Goal: Information Seeking & Learning: Learn about a topic

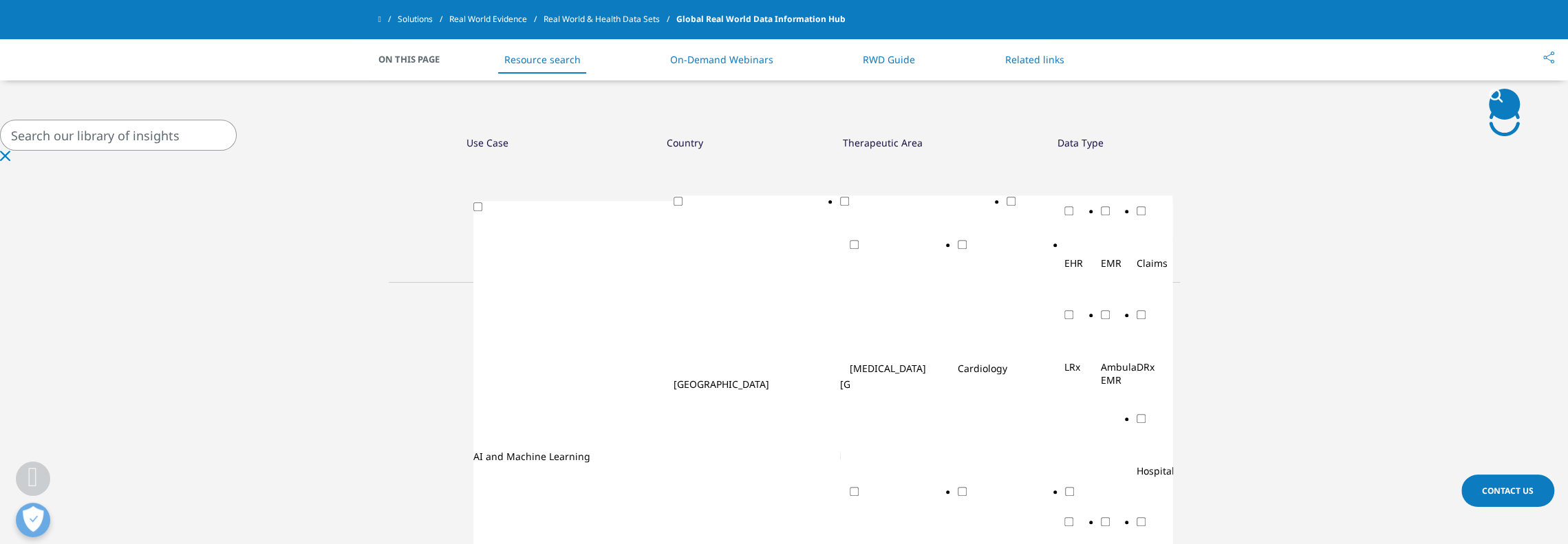
scroll to position [757, 0]
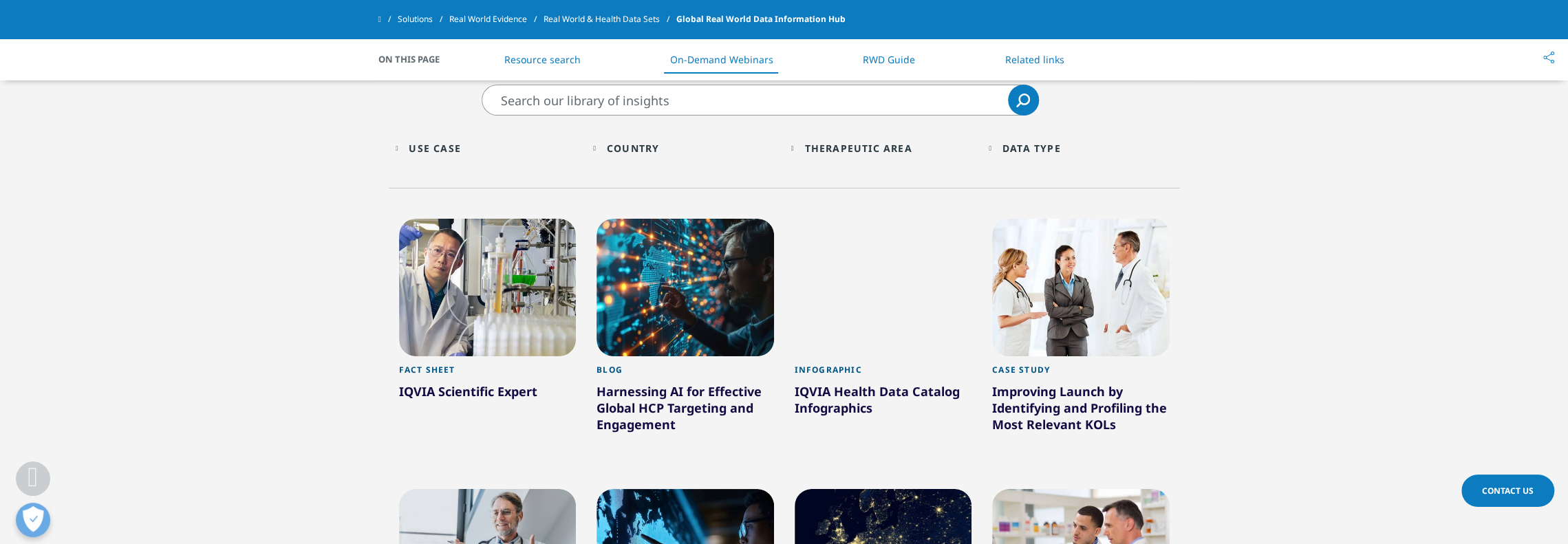
click at [602, 148] on div "Country Loading Clear Or/And Operator" at bounding box center [685, 148] width 184 height 32
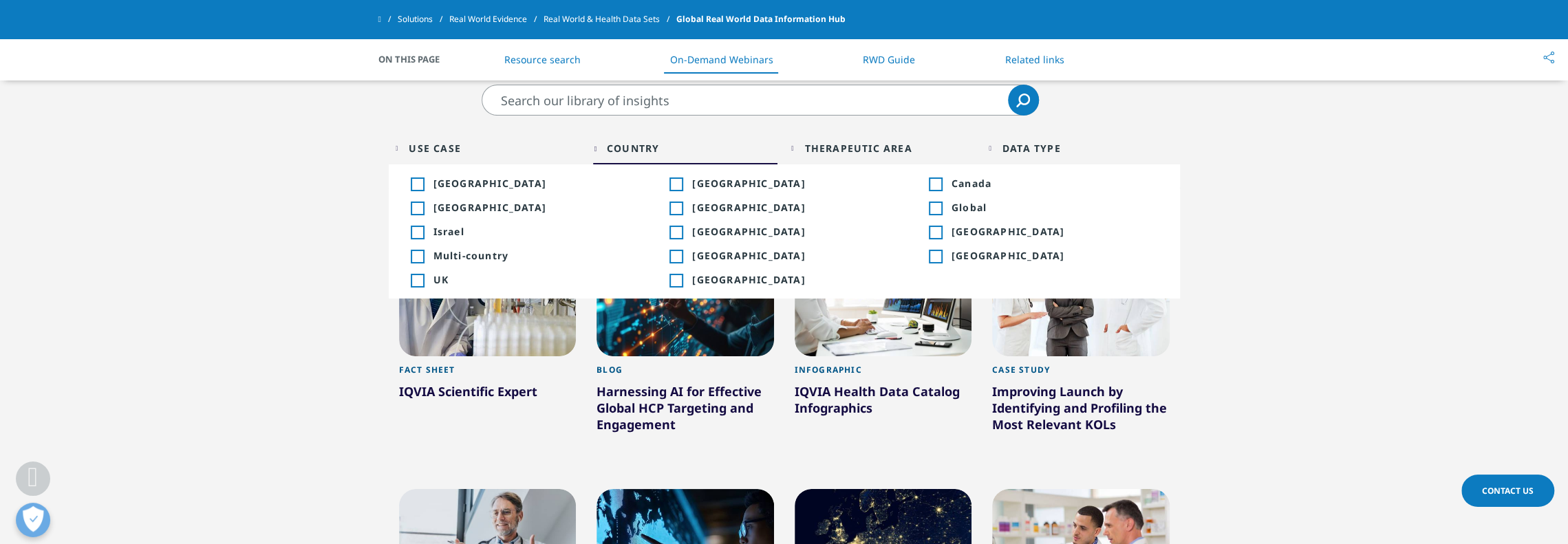
click at [697, 209] on span "[GEOGRAPHIC_DATA]" at bounding box center [795, 207] width 206 height 13
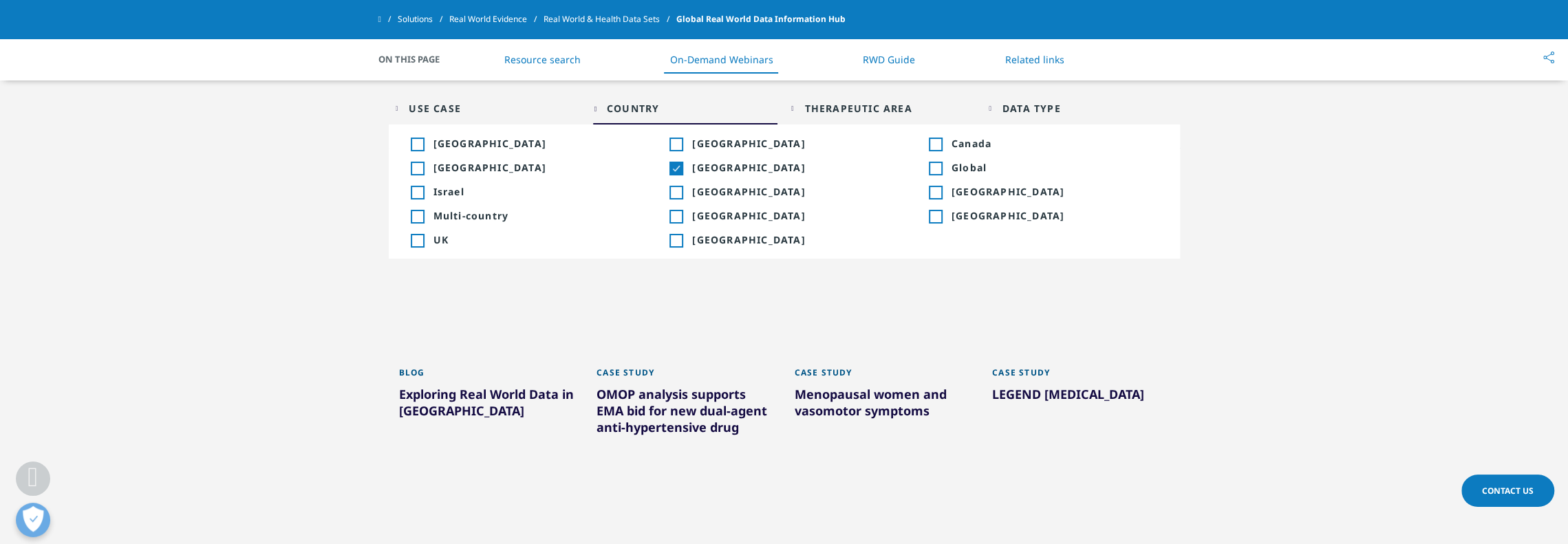
scroll to position [826, 0]
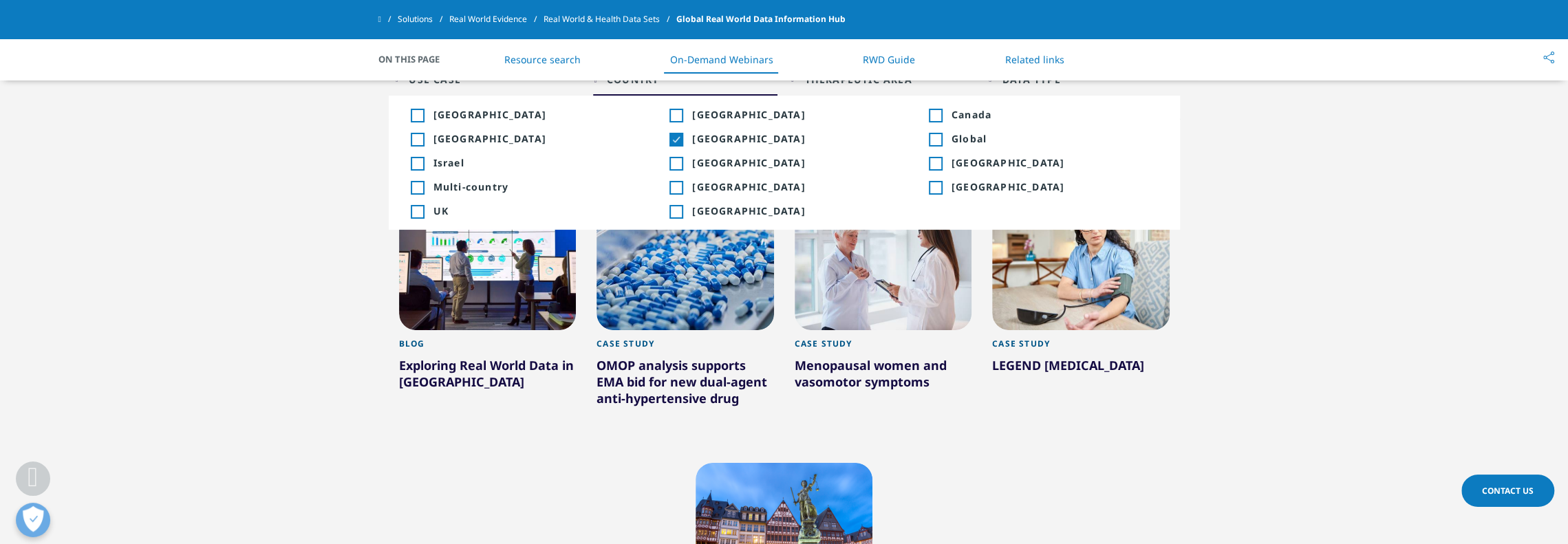
click at [685, 320] on div at bounding box center [685, 261] width 178 height 138
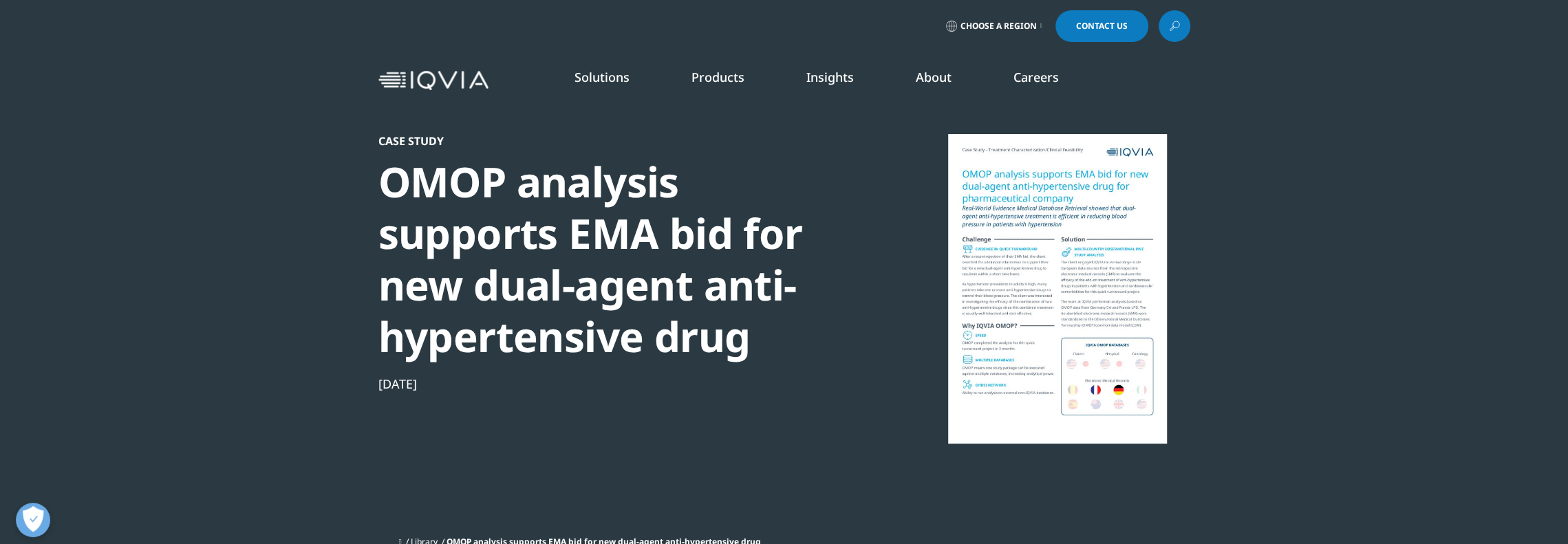
scroll to position [532, 812]
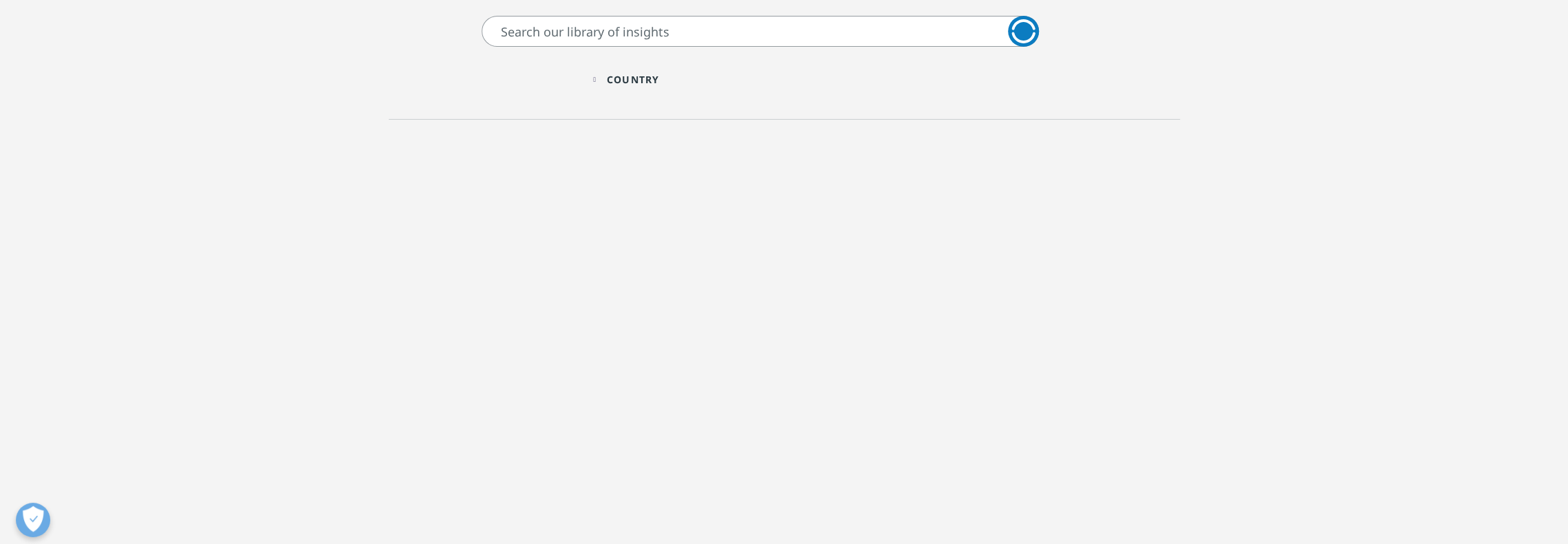
scroll to position [826, 0]
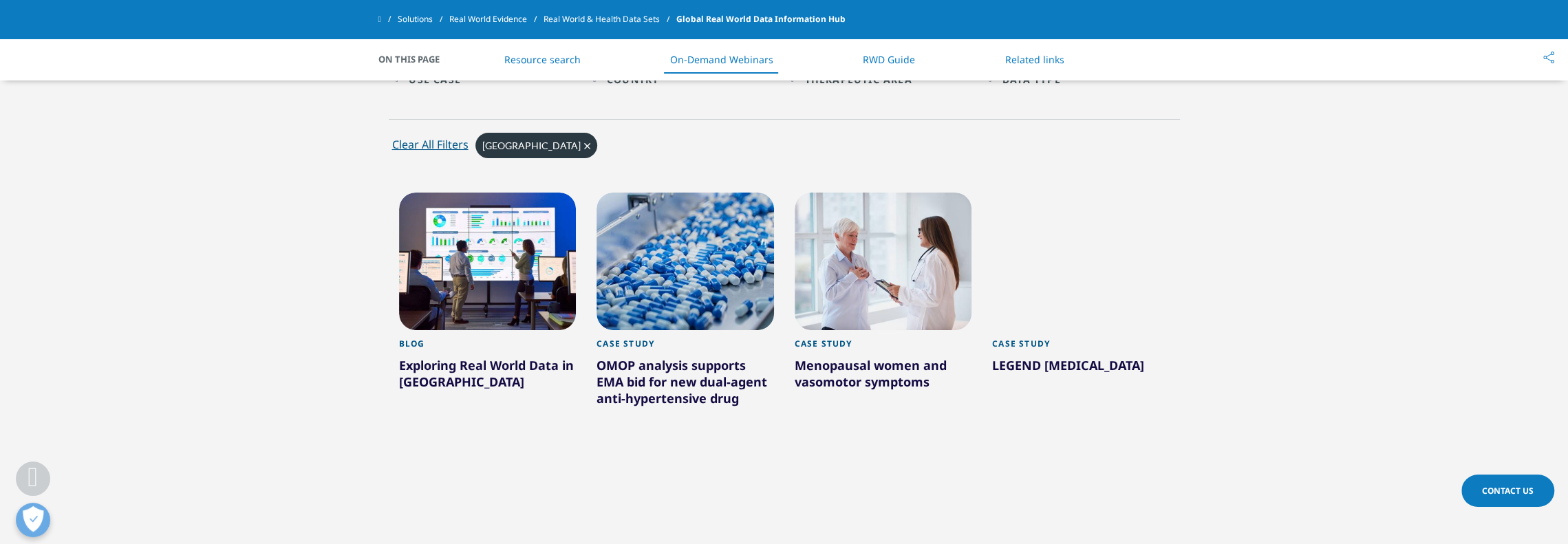
click at [1041, 327] on div at bounding box center [1081, 261] width 178 height 138
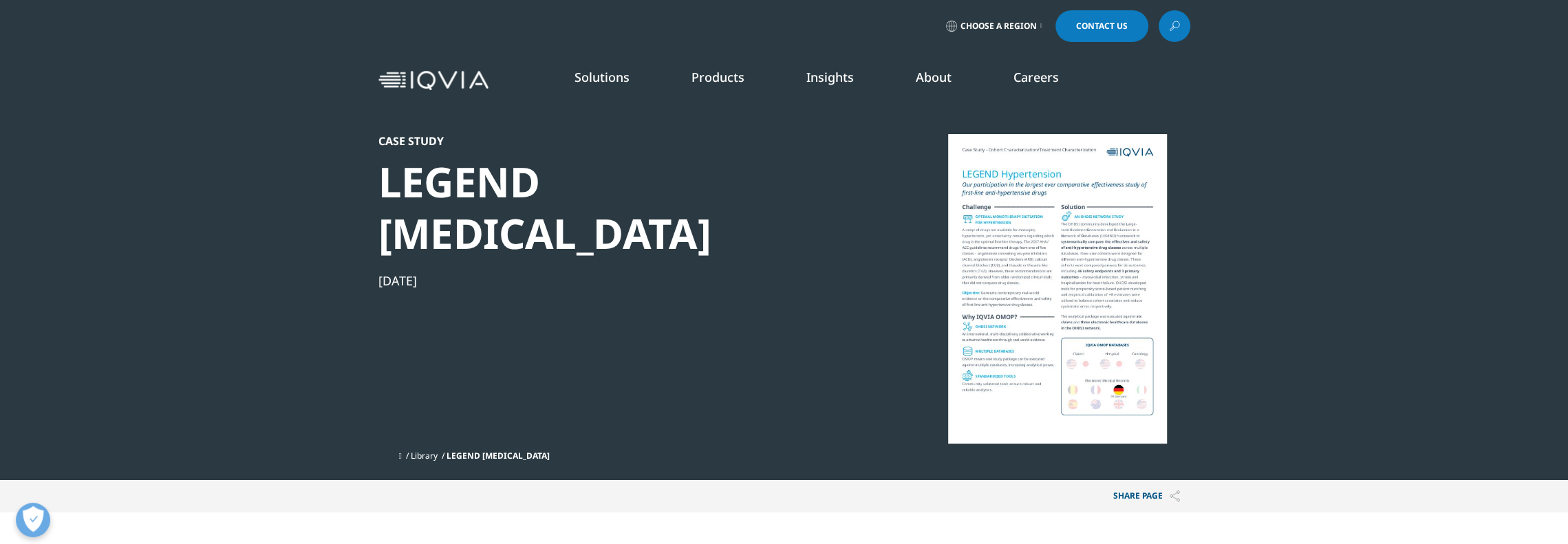
scroll to position [532, 812]
